Goal: Information Seeking & Learning: Check status

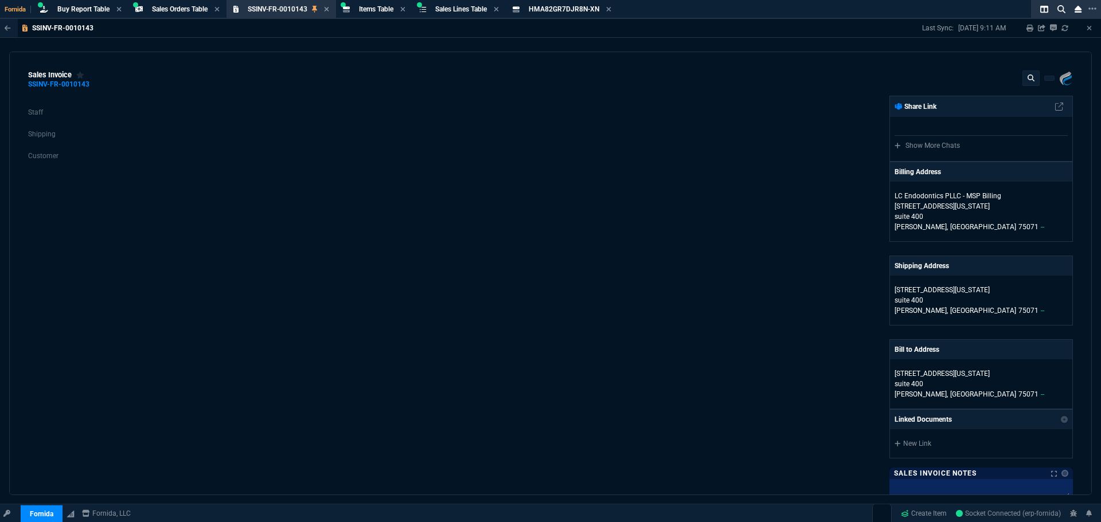
select select "9: OCAM"
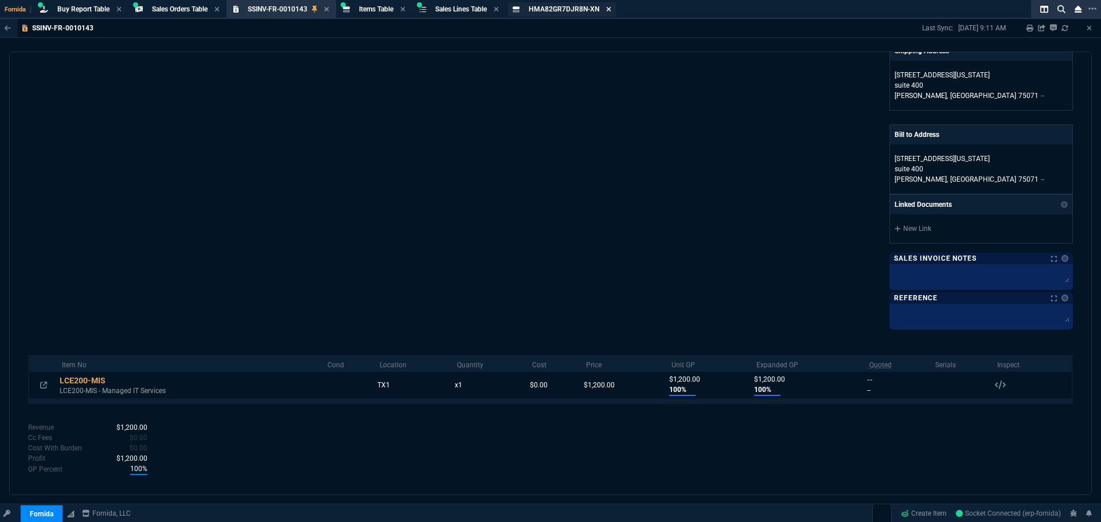
click at [611, 10] on icon at bounding box center [608, 9] width 5 height 7
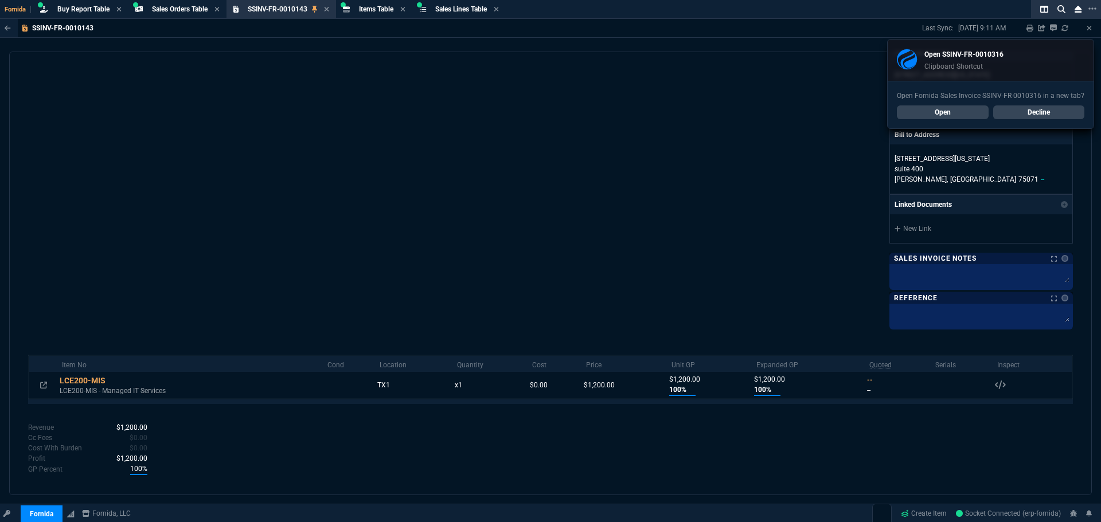
click at [1025, 111] on link "Decline" at bounding box center [1039, 112] width 92 height 14
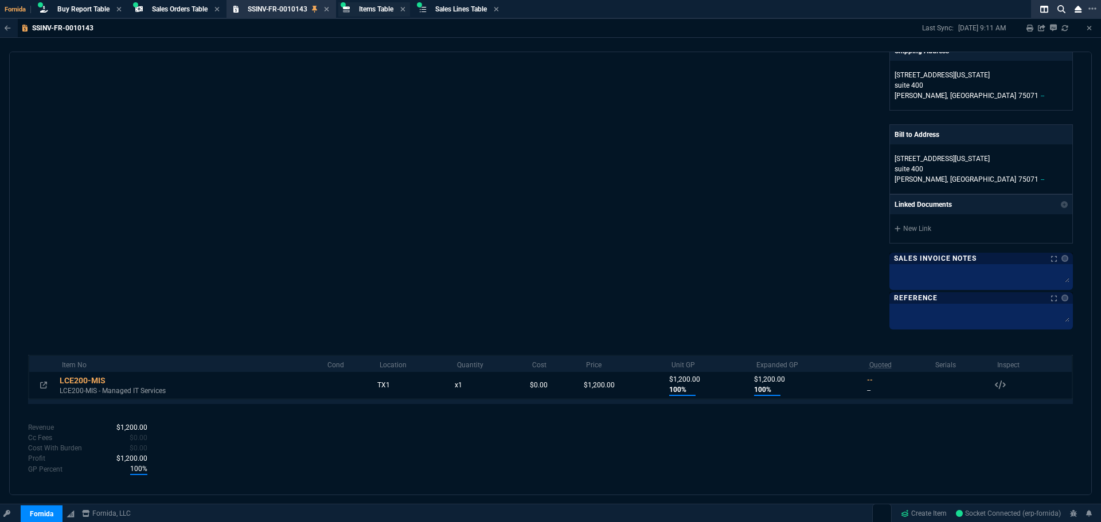
click at [381, 4] on div "Items Table Item" at bounding box center [374, 9] width 72 height 14
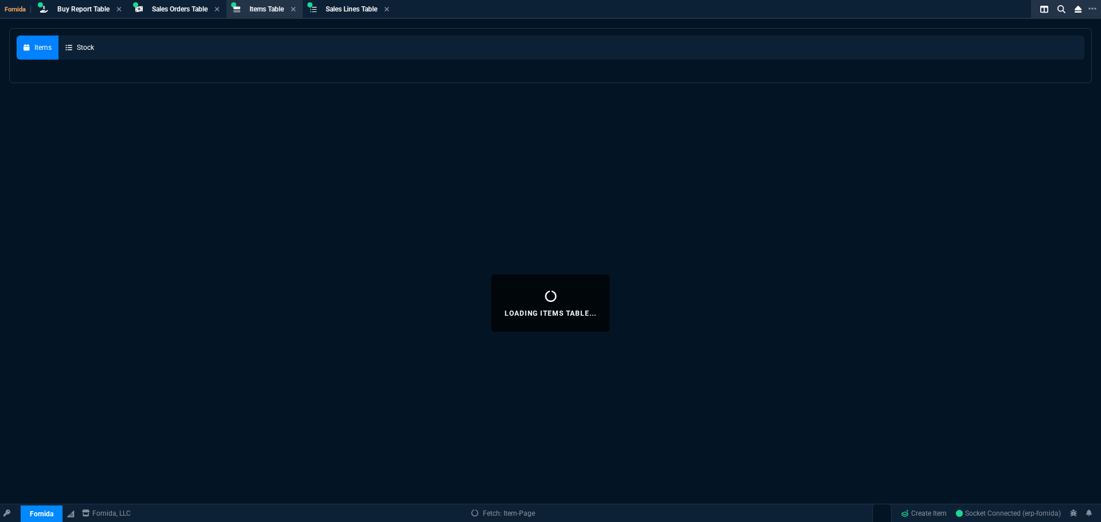
select select
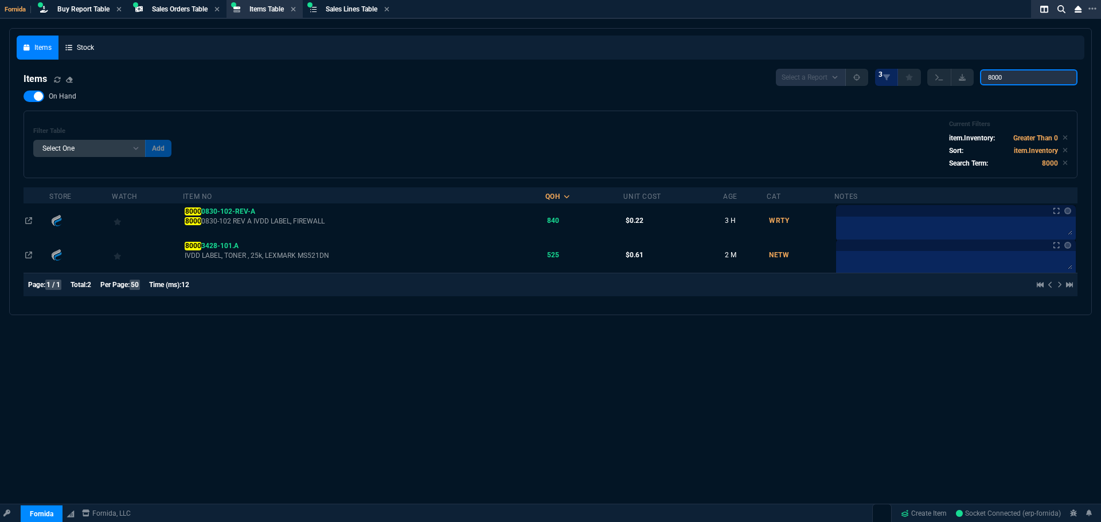
drag, startPoint x: 1020, startPoint y: 75, endPoint x: 635, endPoint y: 68, distance: 385.3
click at [753, 67] on nx-fornida-items-table "Items Select a Report NEW QUERY 3 8000 On Hand Filter Table Select One Add Filt…" at bounding box center [550, 185] width 1067 height 246
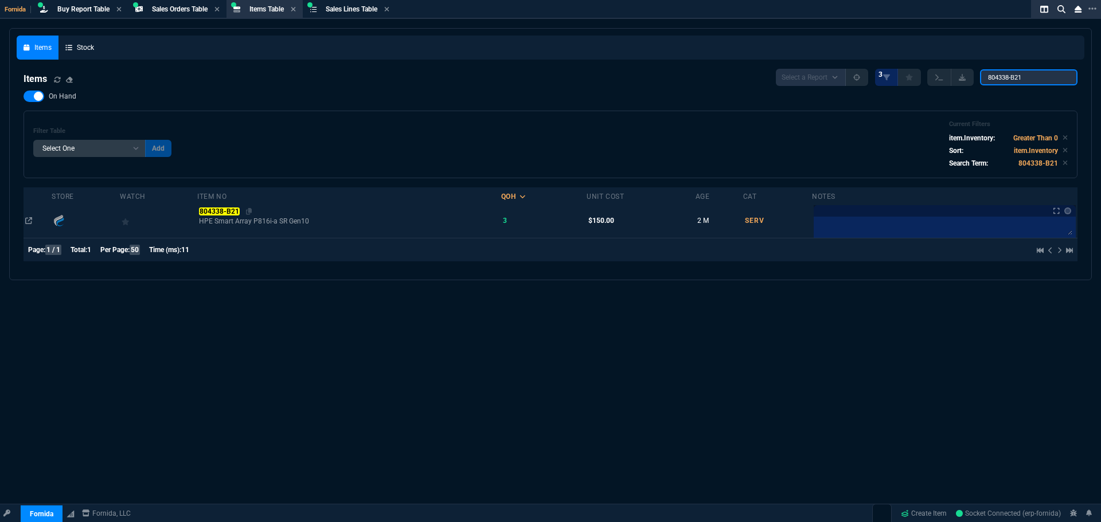
type input "804338-B21"
click at [228, 213] on mark "804338-B21" at bounding box center [219, 212] width 40 height 8
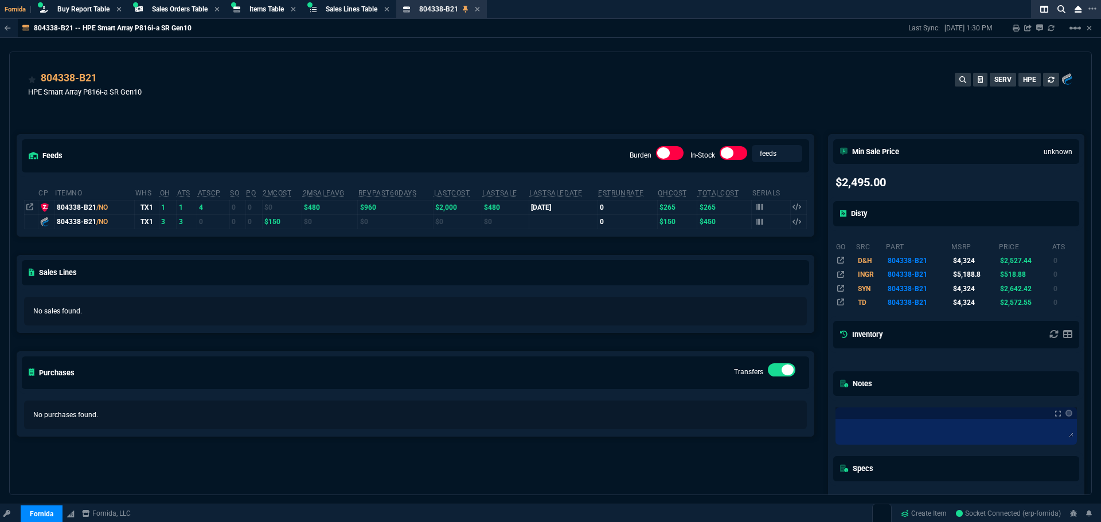
click at [278, 124] on div "feeds Burden In-Stock feeds prices cp ItemNo WHS OH ATS ATSCP SO PO 2MCost 2MSa…" at bounding box center [415, 346] width 811 height 474
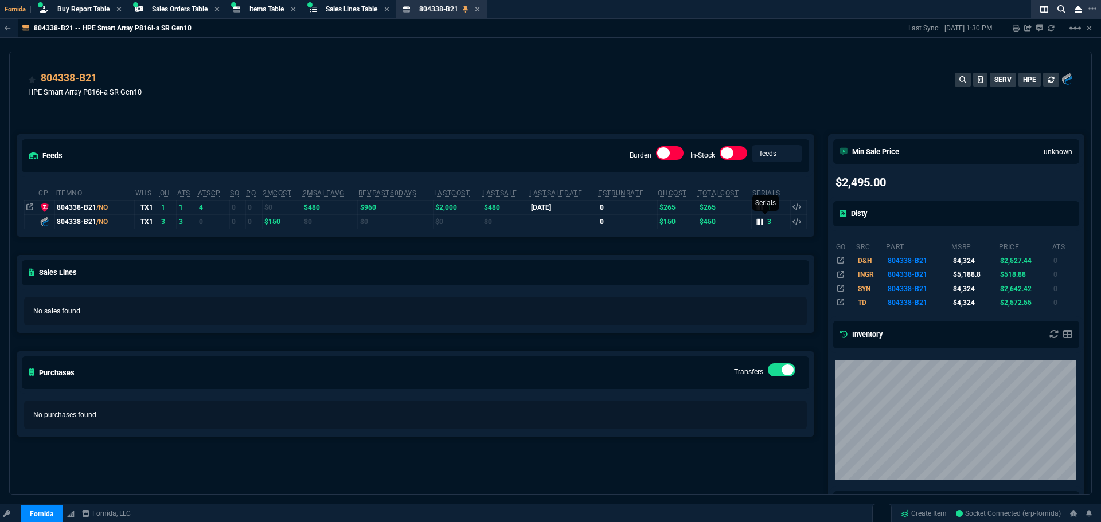
click at [756, 222] on icon at bounding box center [759, 221] width 7 height 7
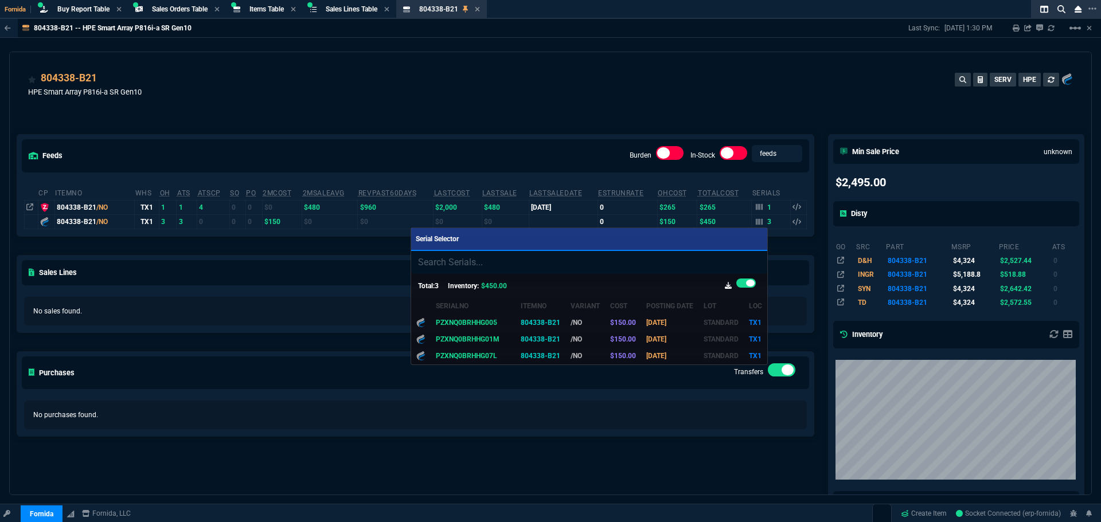
click at [282, 366] on div at bounding box center [550, 261] width 1101 height 522
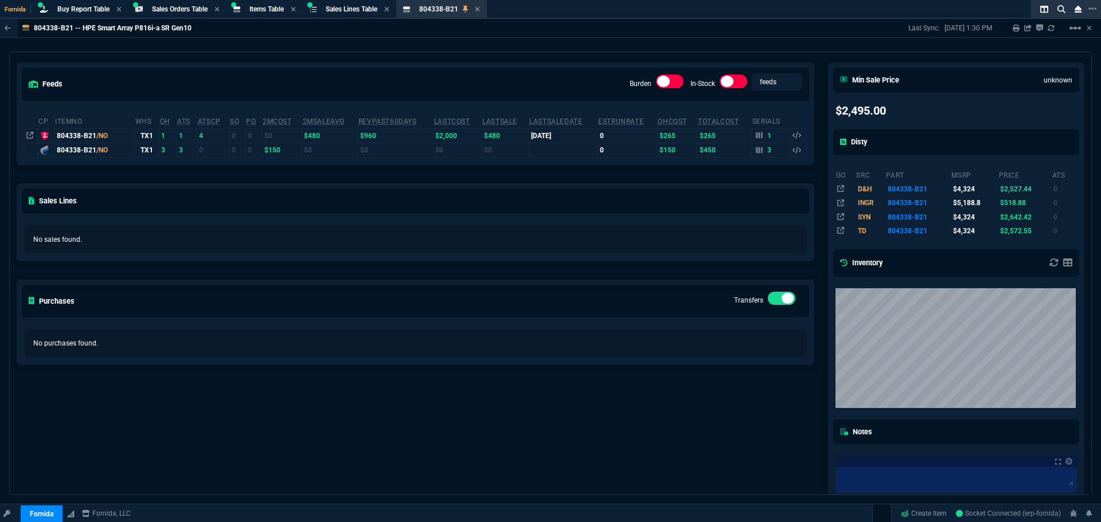
scroll to position [14, 0]
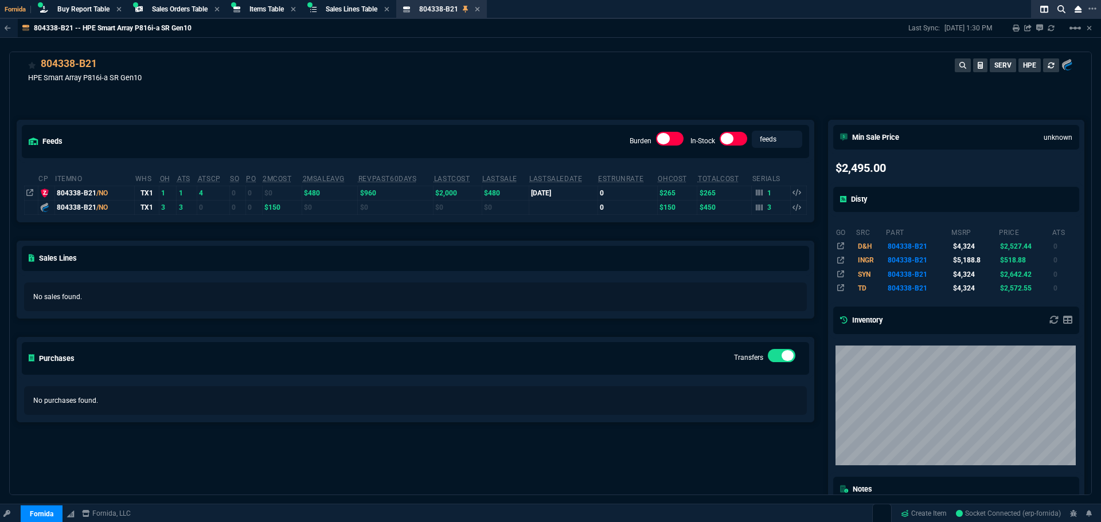
click at [752, 208] on td "3" at bounding box center [771, 207] width 39 height 14
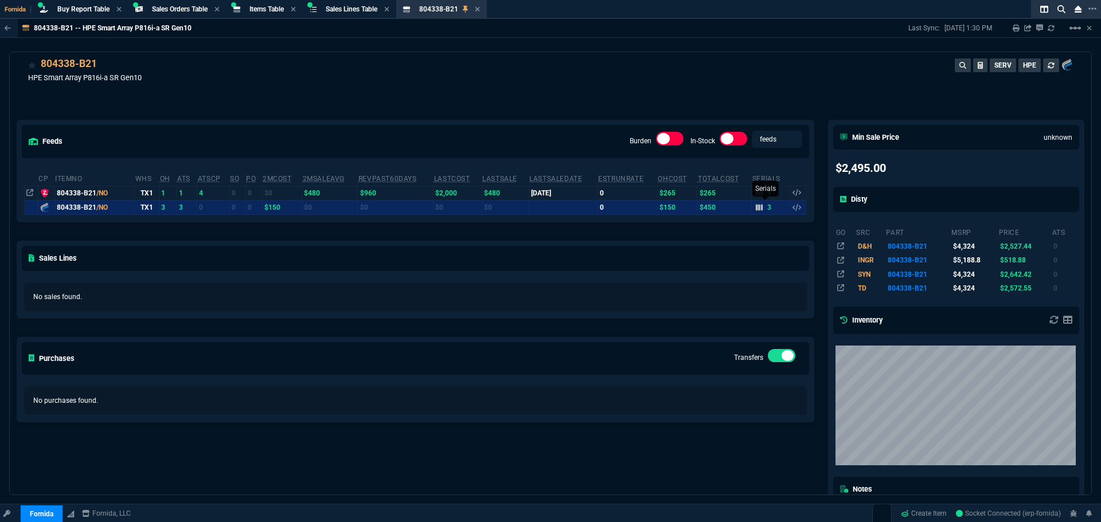
click at [756, 207] on icon at bounding box center [759, 207] width 7 height 6
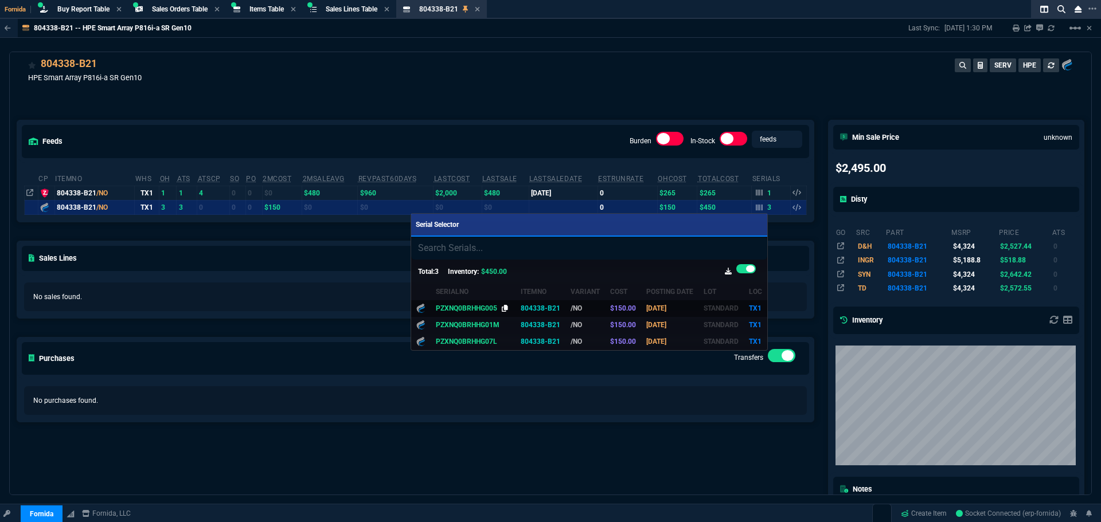
click at [502, 309] on icon at bounding box center [505, 308] width 6 height 7
click at [348, 100] on div at bounding box center [550, 261] width 1101 height 522
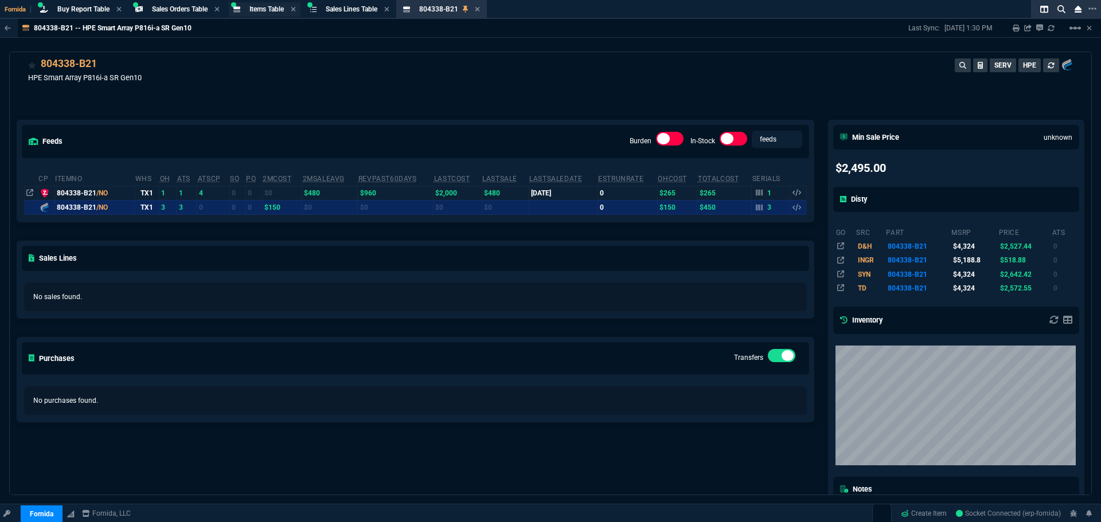
click at [273, 8] on span "Items Table" at bounding box center [266, 9] width 34 height 8
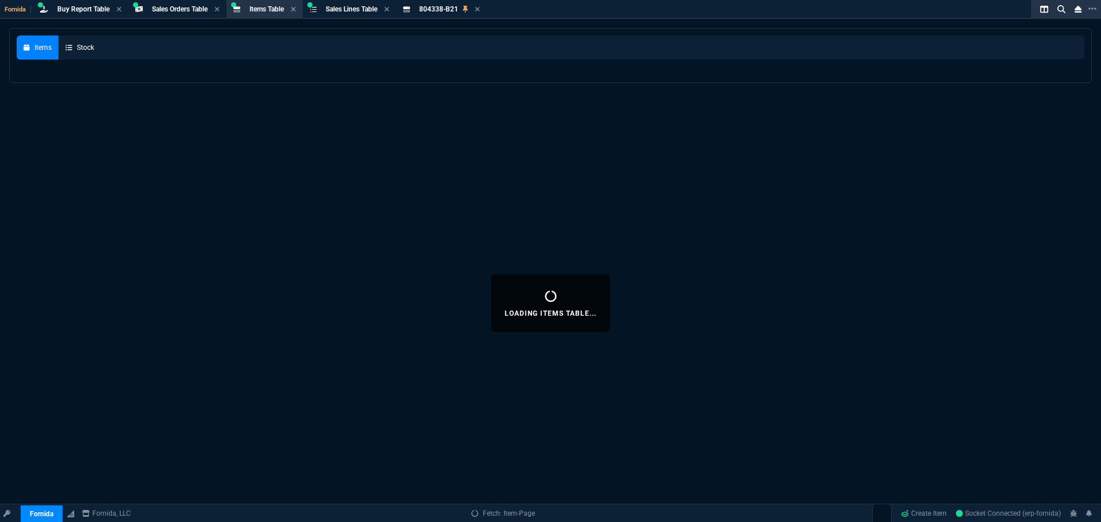
select select
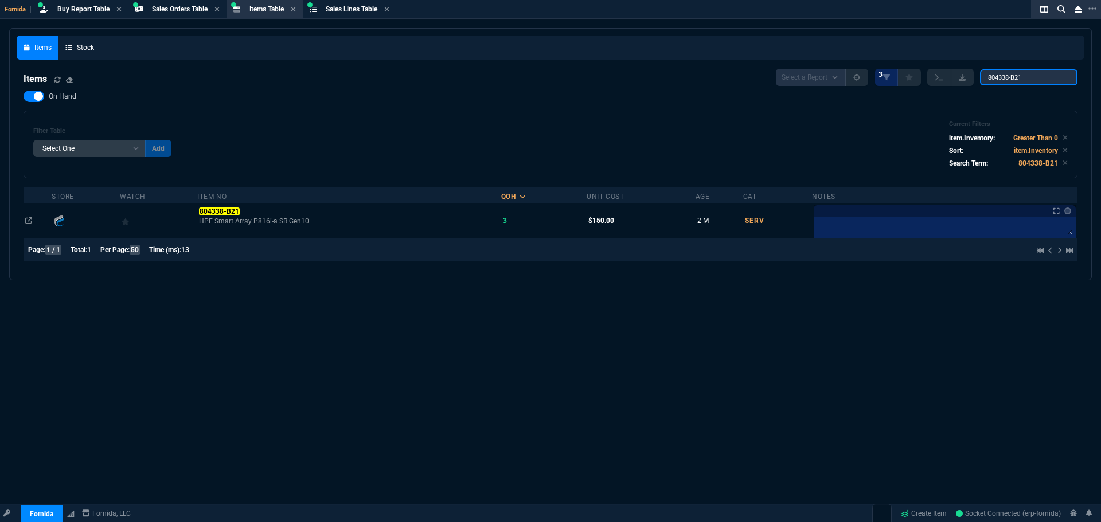
click at [1030, 77] on input "804338-B21" at bounding box center [1028, 77] width 97 height 16
paste input "No. Description Quantity on Hand Unit Price Base Unit of Measure Description 2 …"
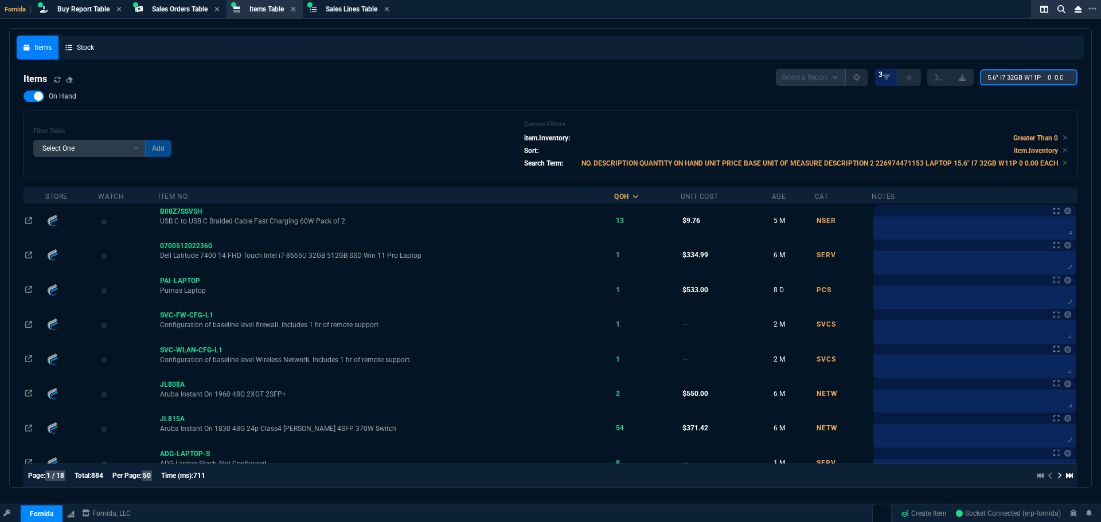
type input "NO. DESCRIPTION QUANTITY ON HAND UNIT PRICE BASE UNIT OF MEASURE DESCRIPTION 2 …"
click at [35, 92] on div at bounding box center [34, 96] width 21 height 11
click at [24, 96] on input "On Hand" at bounding box center [23, 96] width 1 height 1
checkbox input "false"
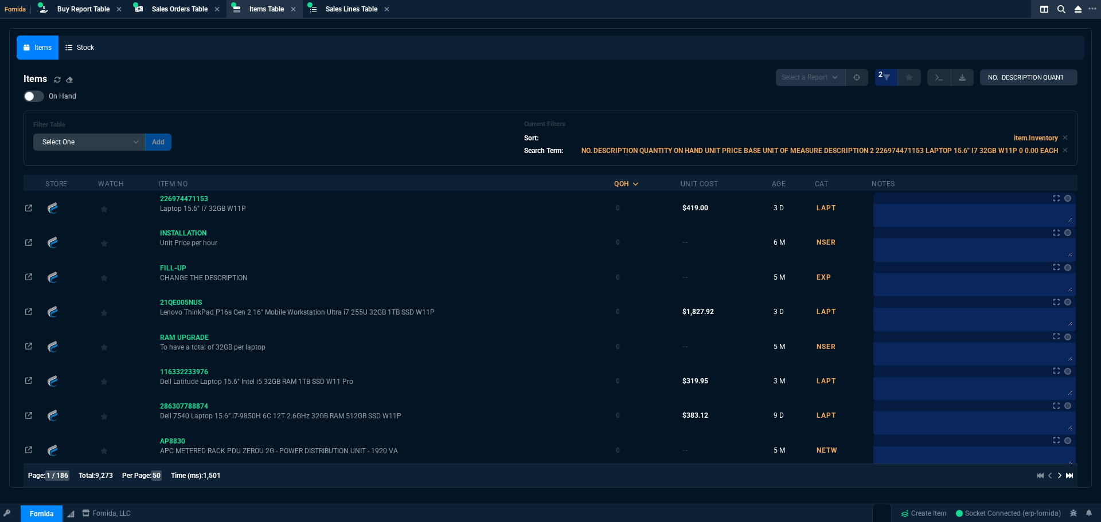
click at [1015, 73] on input "NO. DESCRIPTION QUANTITY ON HAND UNIT PRICE BASE UNIT OF MEASURE DESCRIPTION 2 …" at bounding box center [1028, 77] width 97 height 16
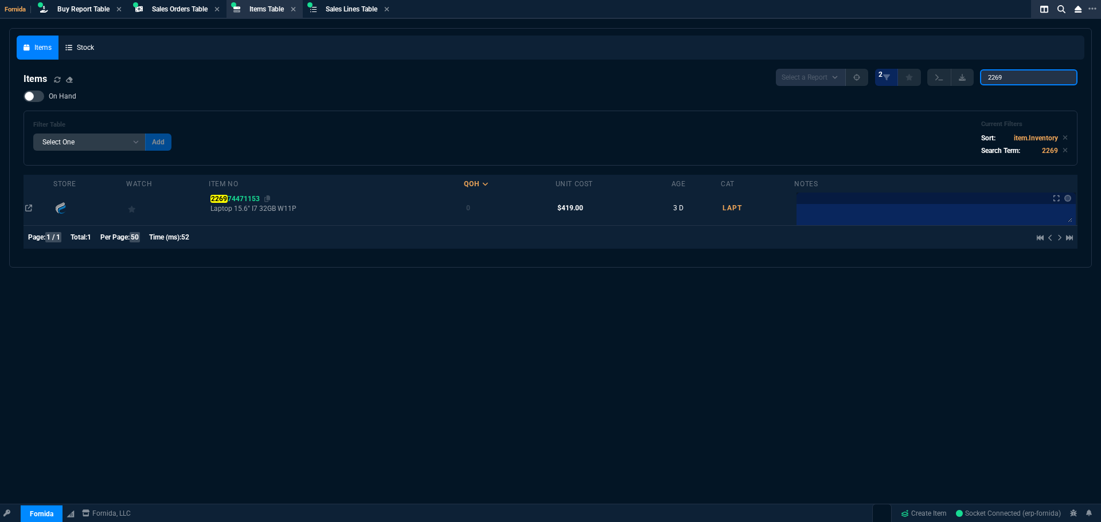
type input "2269"
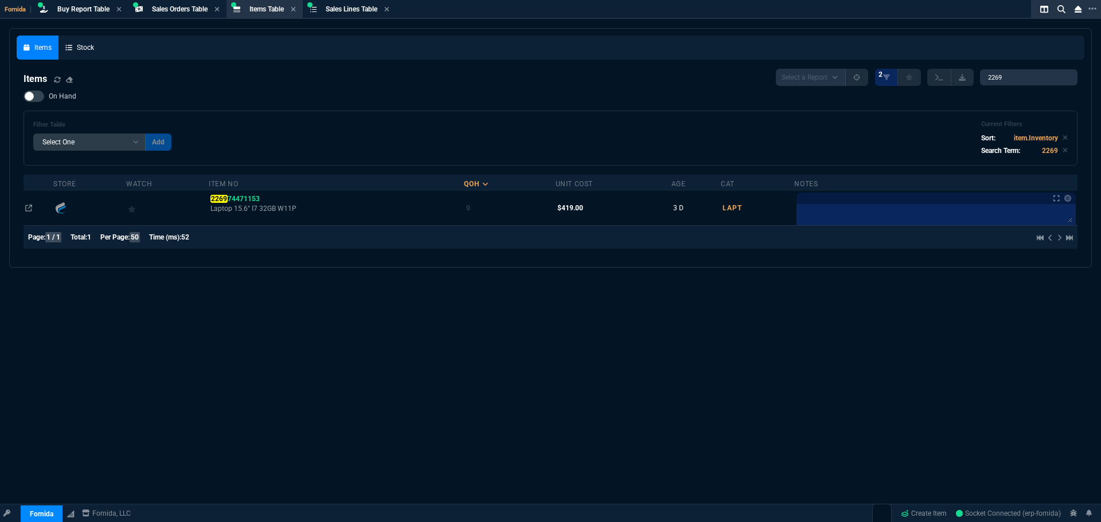
click at [227, 198] on mark "2269" at bounding box center [218, 199] width 17 height 8
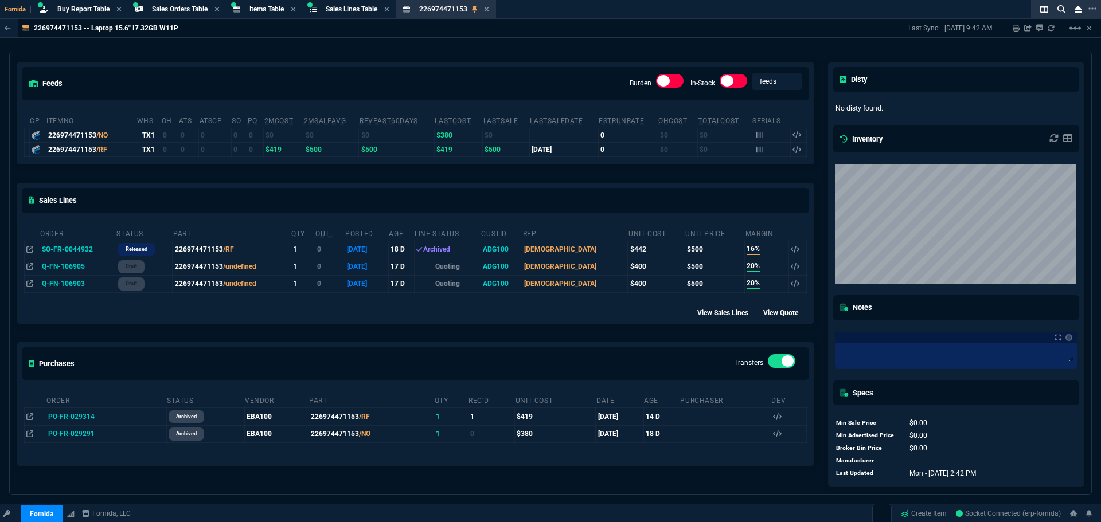
scroll to position [86, 0]
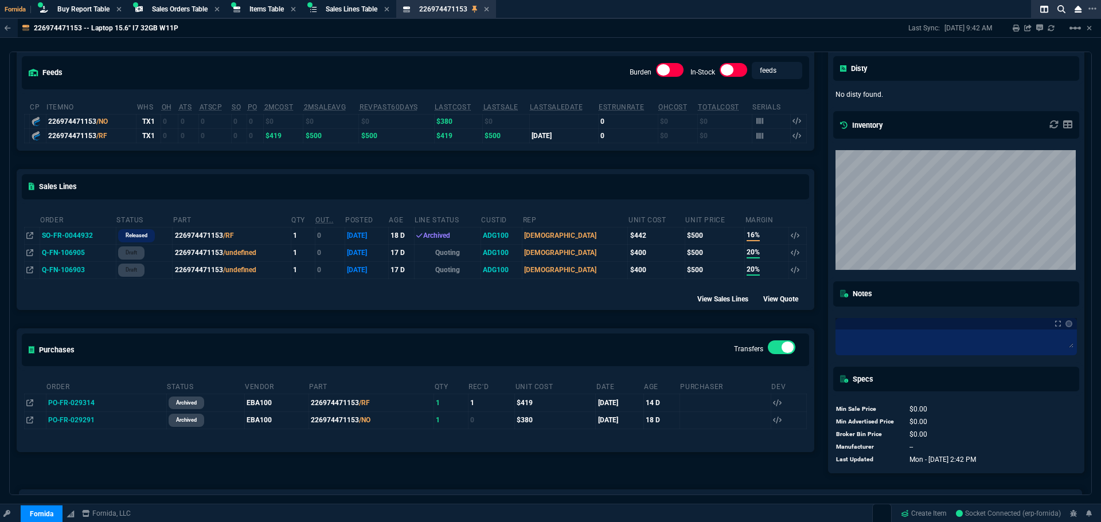
click at [578, 56] on div "feeds Burden In-Stock feeds prices" at bounding box center [415, 73] width 796 height 42
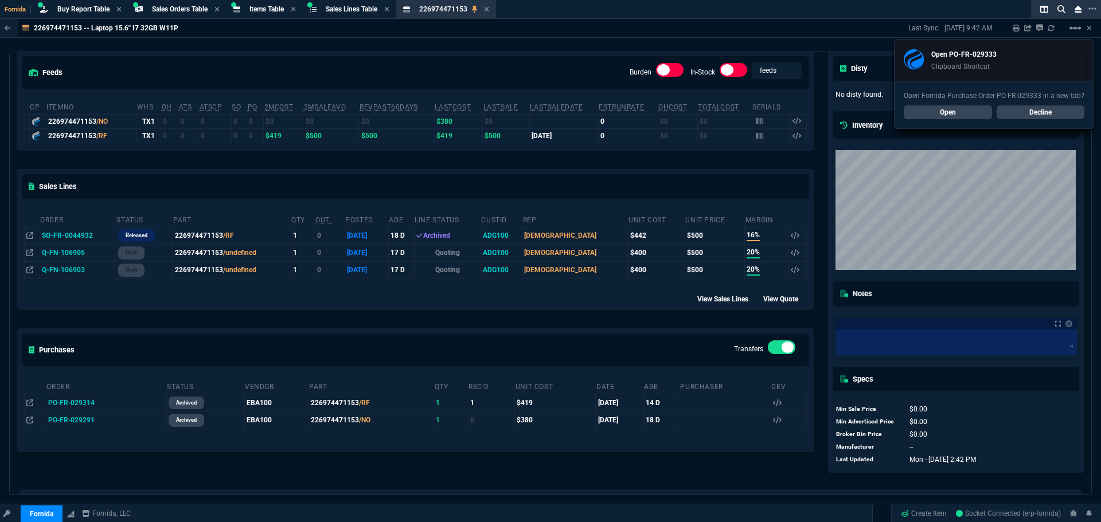
click at [959, 112] on link "Open" at bounding box center [947, 112] width 88 height 14
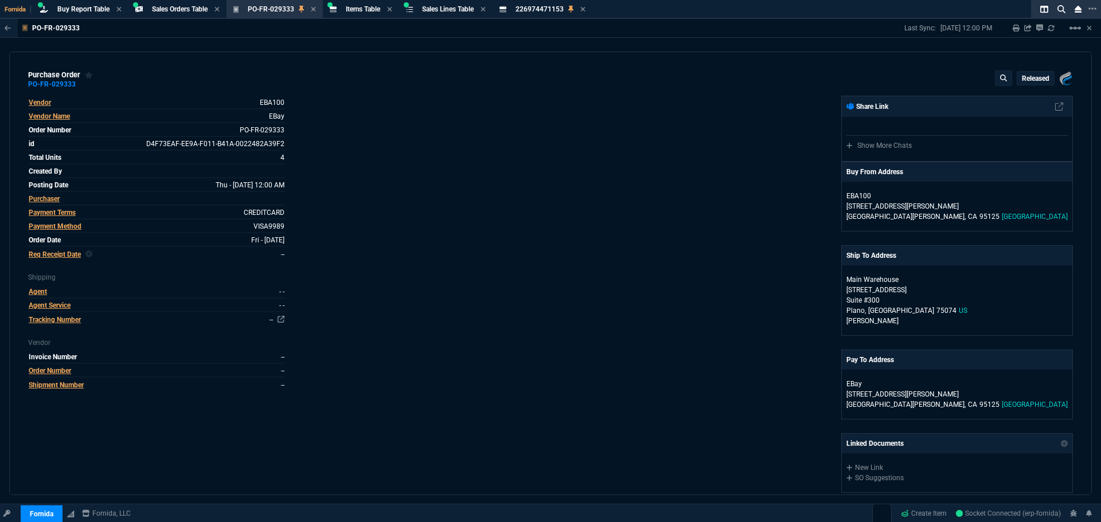
click at [482, 259] on div "Vendor EBA100 Vendor Name EBay Order Number PO-FR-029333 id D4F73EAF-EE9A-F011-…" at bounding box center [289, 356] width 522 height 521
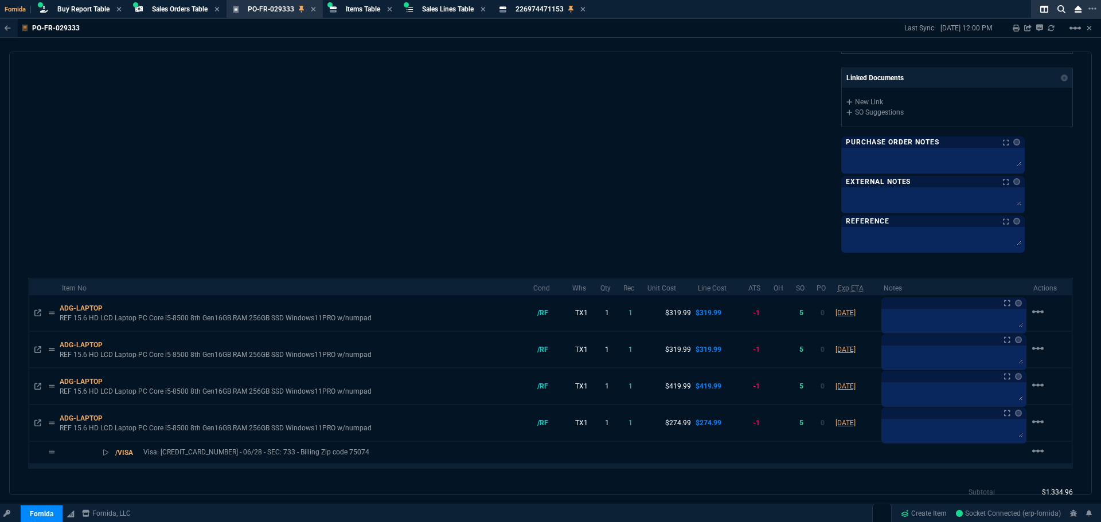
scroll to position [437, 0]
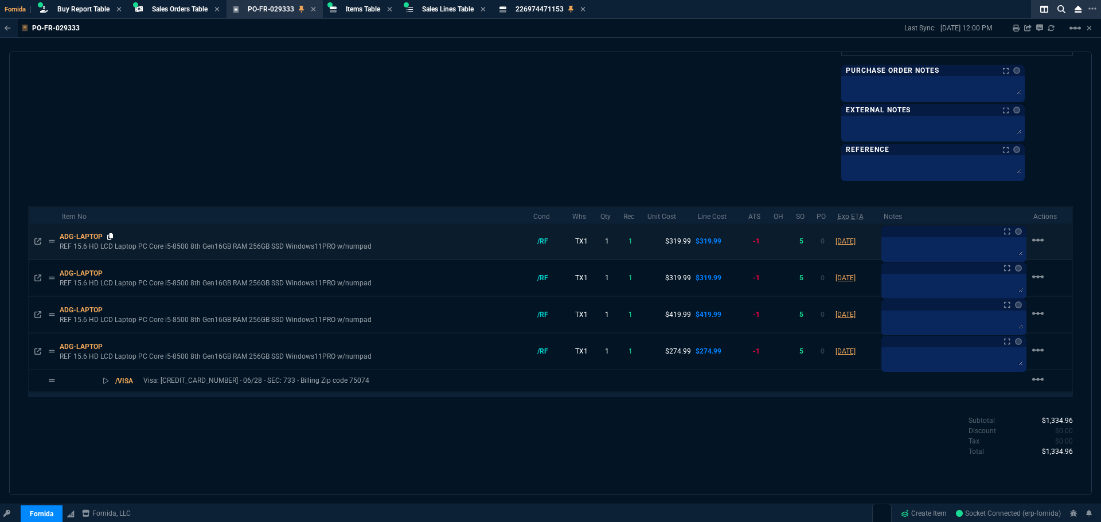
click at [112, 237] on icon at bounding box center [110, 236] width 6 height 7
